Goal: Transaction & Acquisition: Purchase product/service

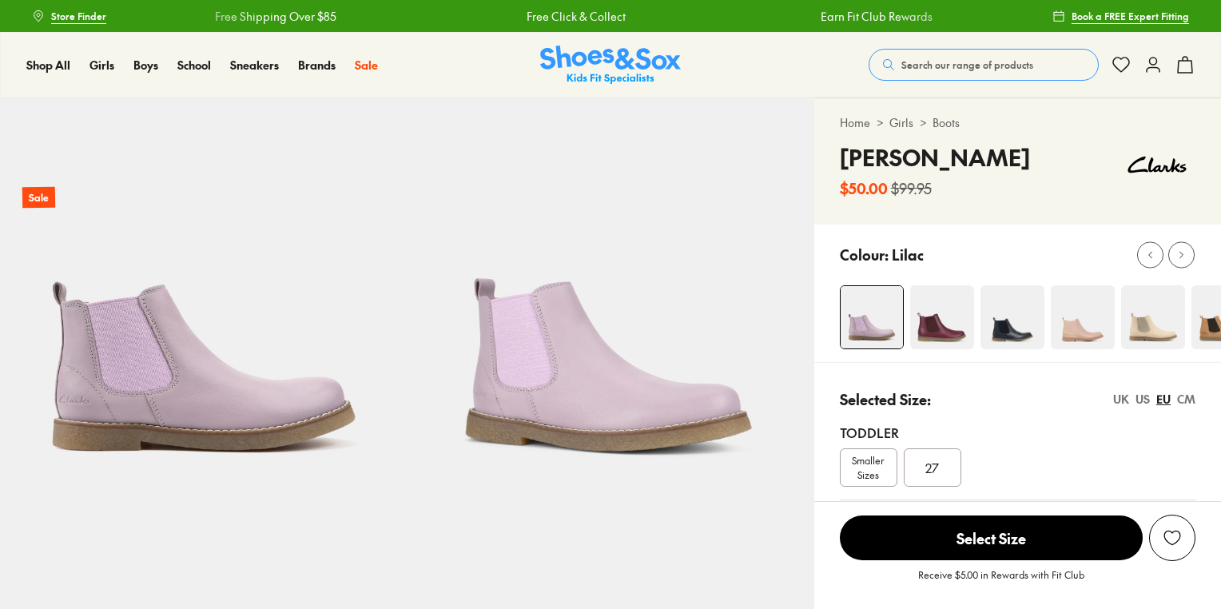
select select "*"
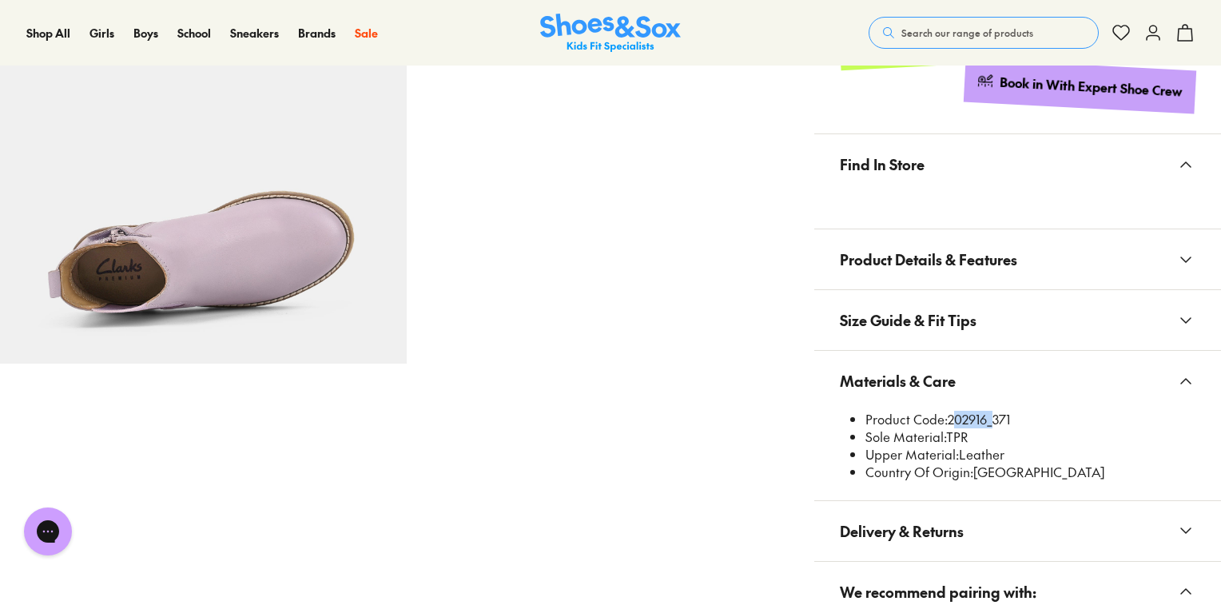
scroll to position [955, 0]
click at [959, 42] on button "Search our range of products" at bounding box center [984, 33] width 230 height 32
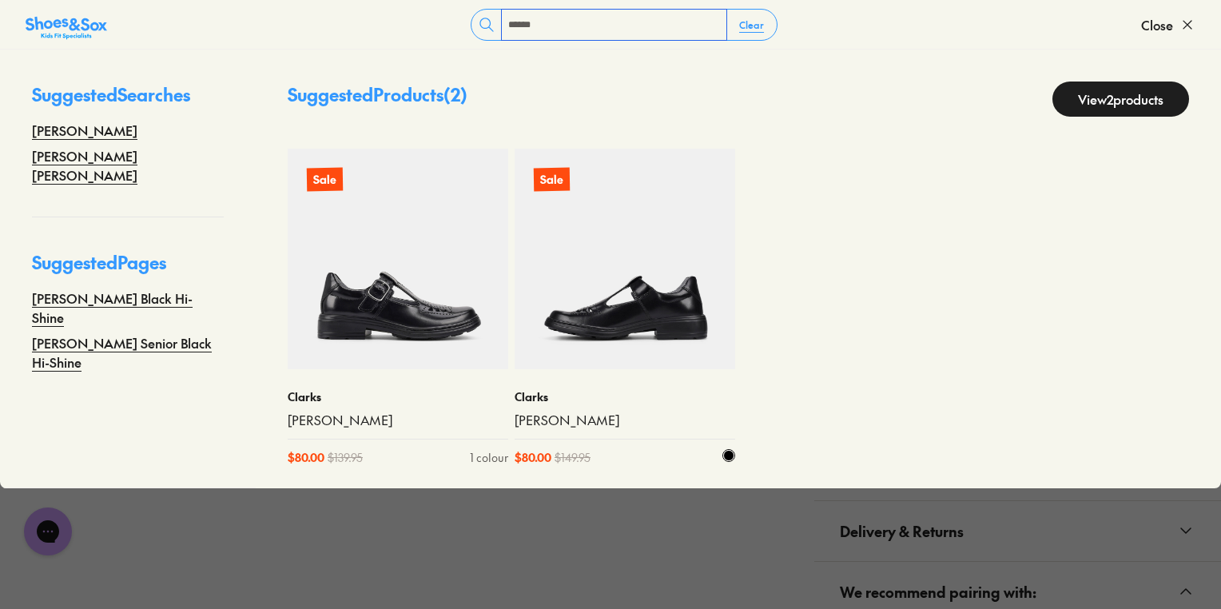
type input "******"
click at [617, 304] on img at bounding box center [625, 259] width 221 height 221
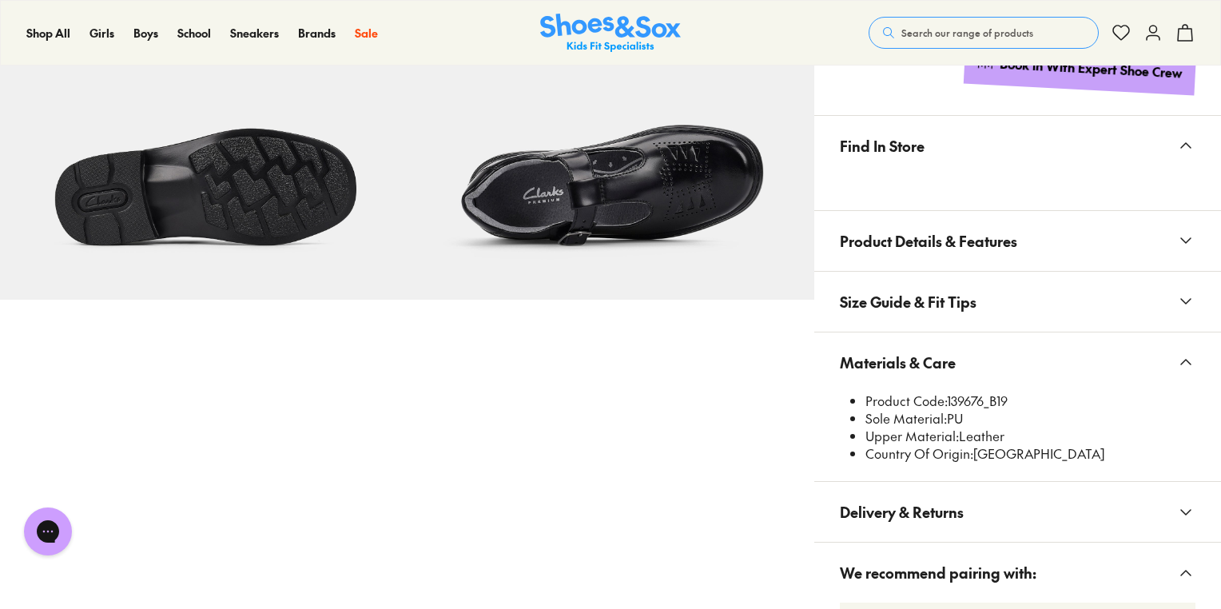
select select "*"
